Goal: Task Accomplishment & Management: Manage account settings

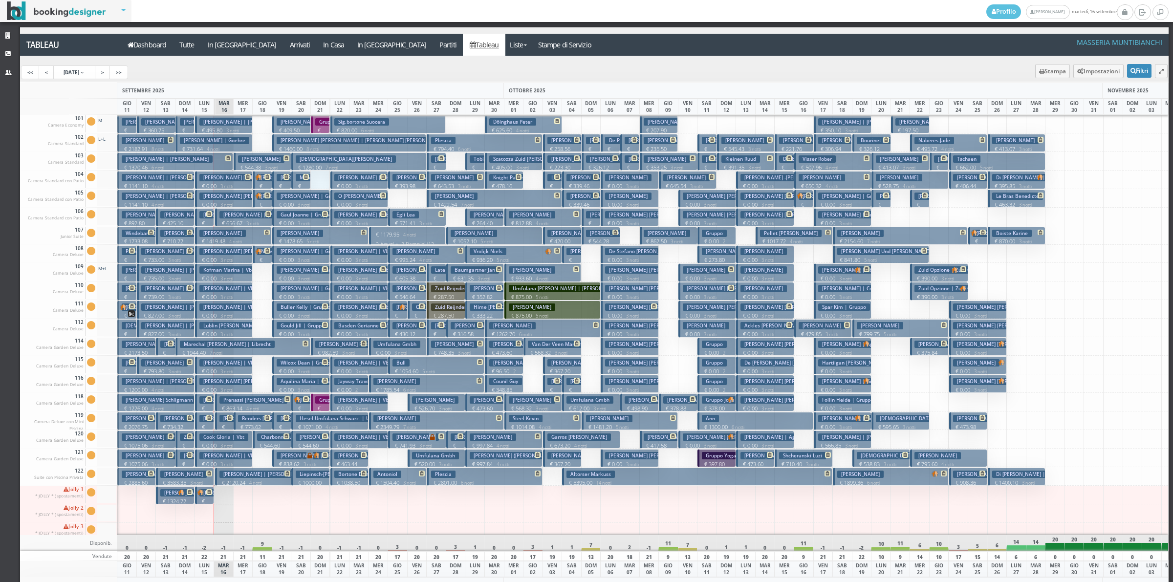
click at [316, 183] on div at bounding box center [320, 180] width 20 height 19
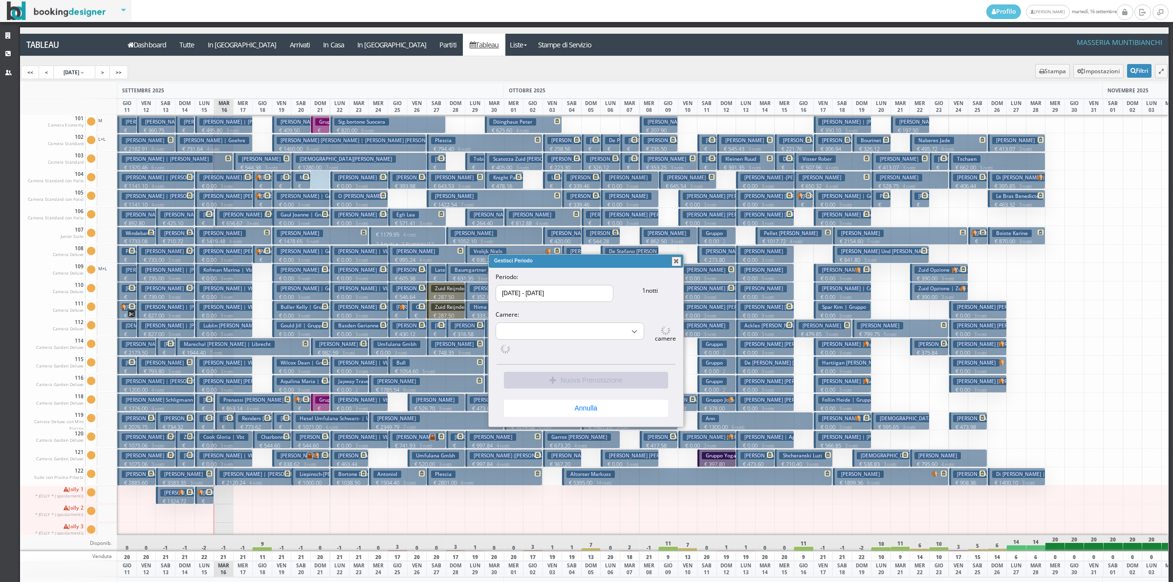
select select "15508"
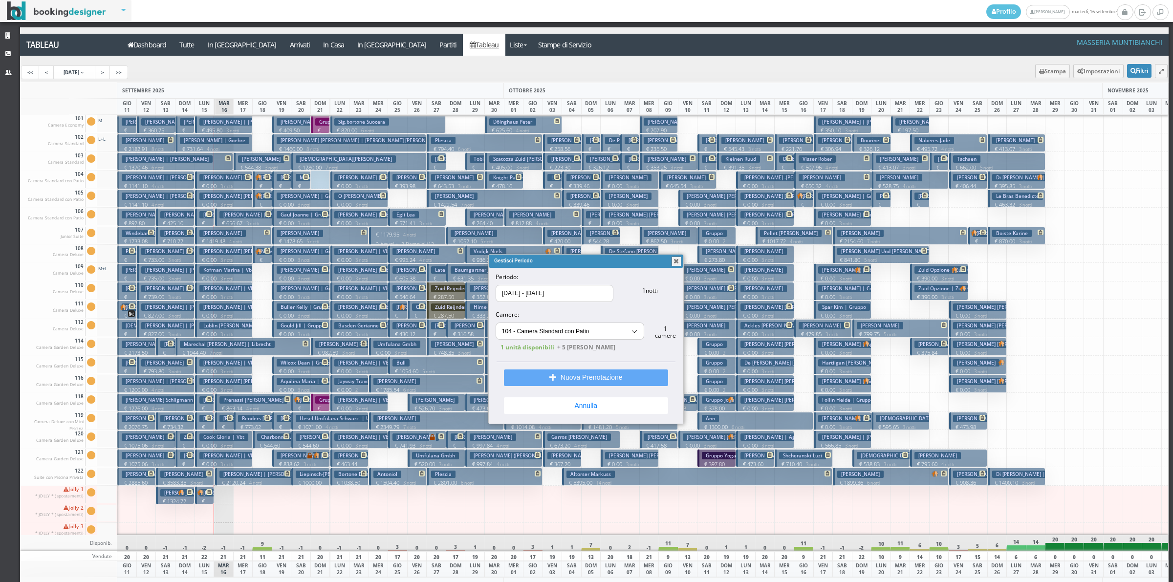
click at [581, 380] on button "Nuova Prenotazione" at bounding box center [586, 378] width 164 height 17
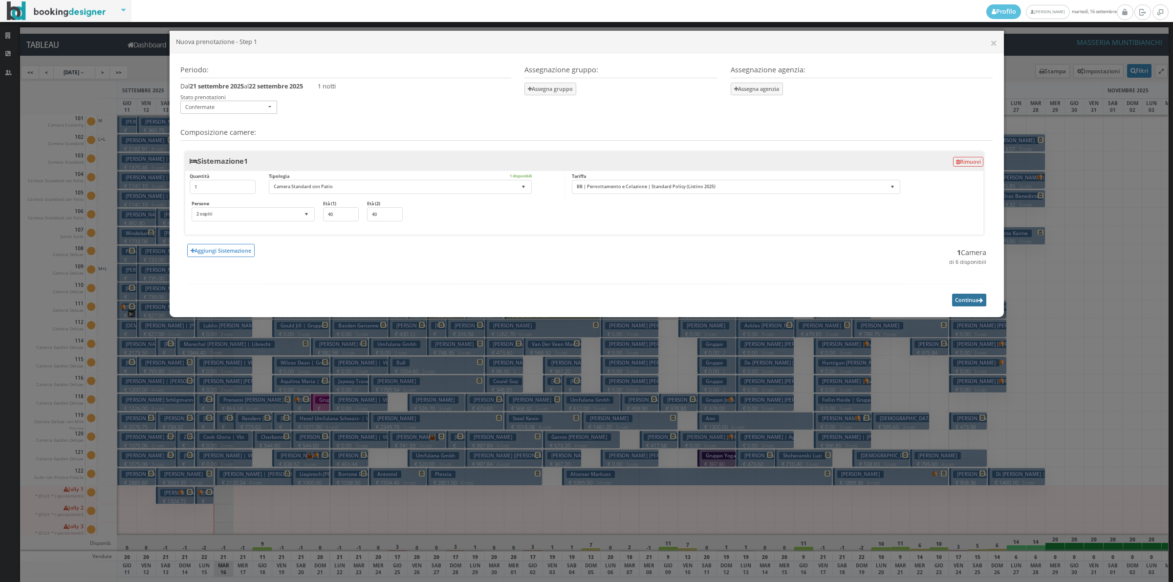
click at [956, 298] on button "Continua" at bounding box center [969, 300] width 34 height 12
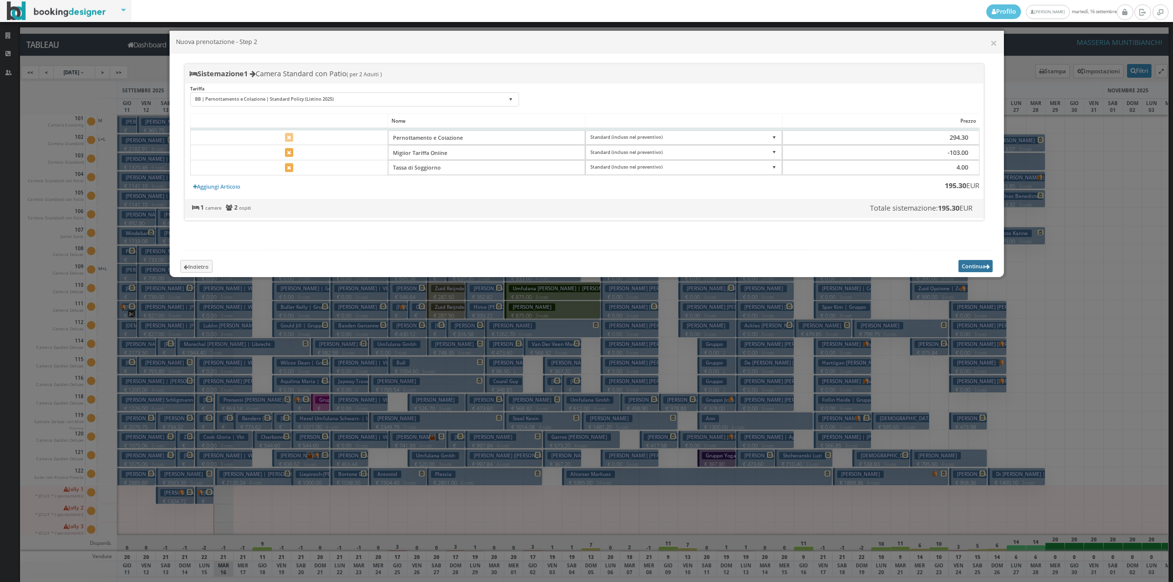
click at [965, 272] on button "Continua" at bounding box center [976, 266] width 34 height 12
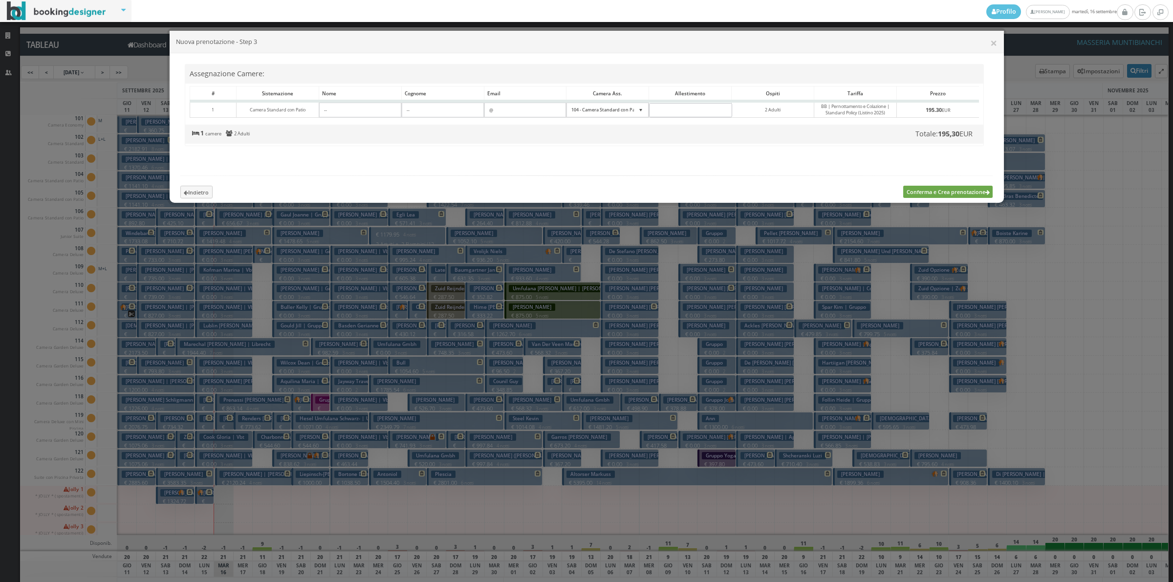
click at [915, 198] on button "Conferma e Crea prenotazione" at bounding box center [947, 192] width 89 height 12
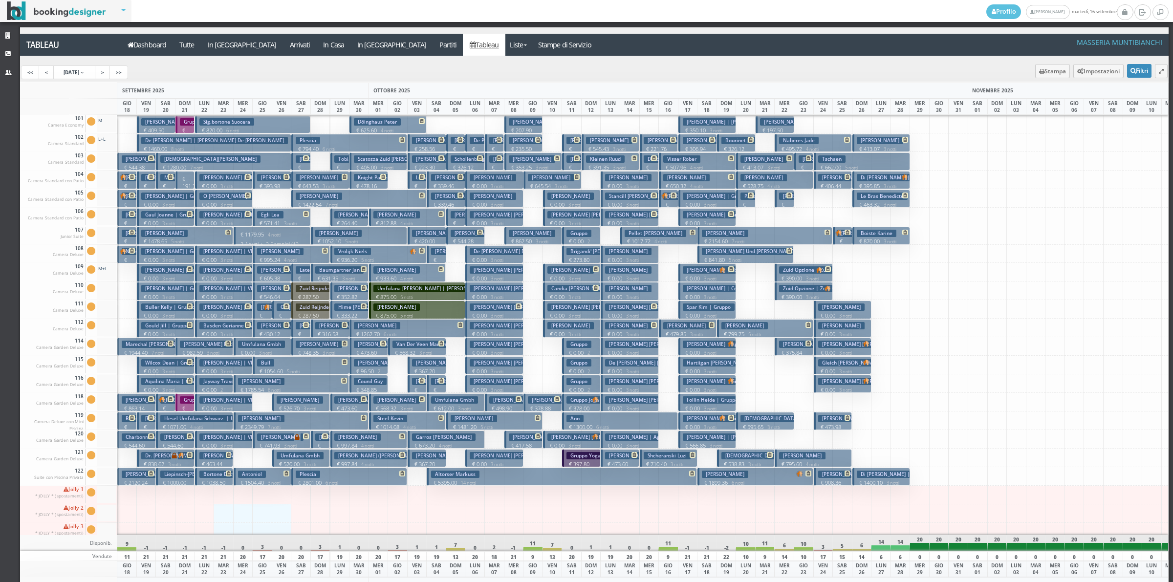
drag, startPoint x: 222, startPoint y: 517, endPoint x: 283, endPoint y: 526, distance: 60.8
click at [283, 526] on div "101 Camera Economy Cam. 101 sporca Segna come pulita Segna come sporca Modifica…" at bounding box center [594, 325] width 1149 height 420
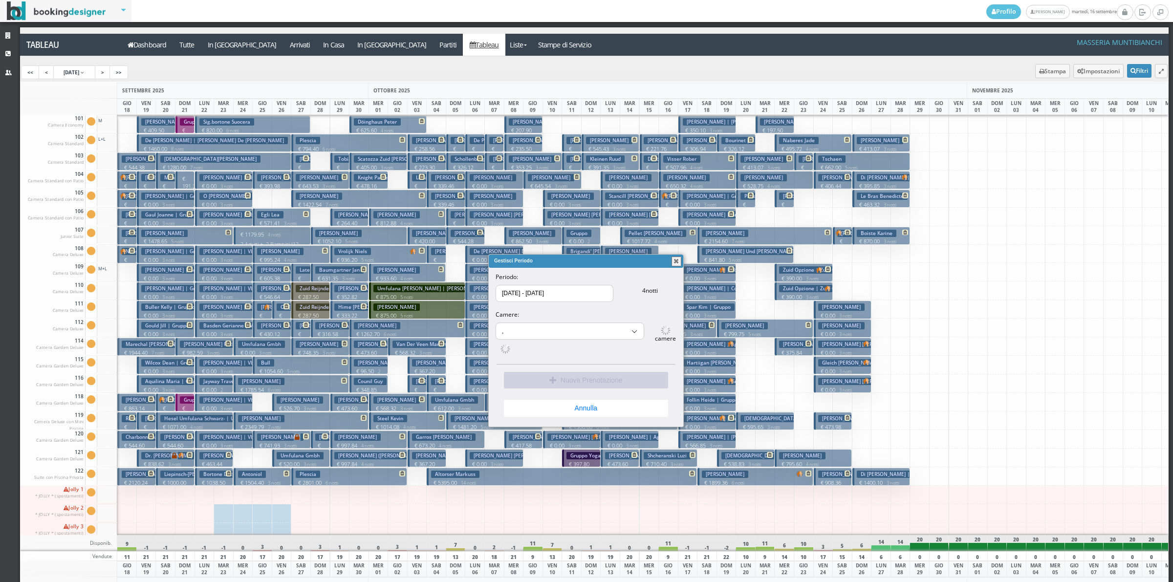
select select "16115"
click at [673, 258] on button "button" at bounding box center [677, 262] width 10 height 10
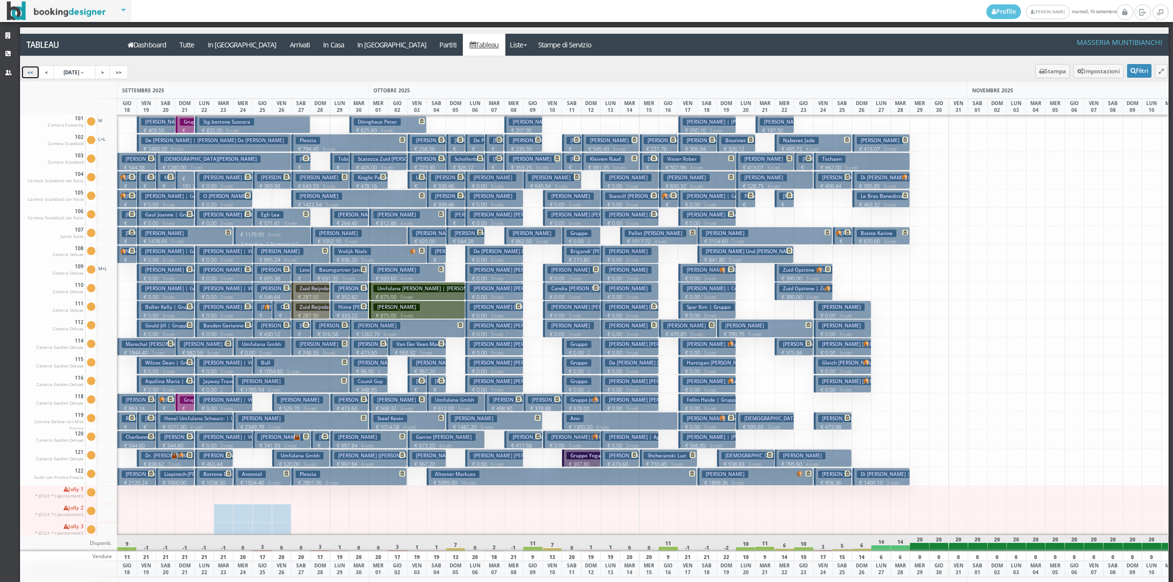
click at [28, 76] on link "<<" at bounding box center [30, 73] width 19 height 14
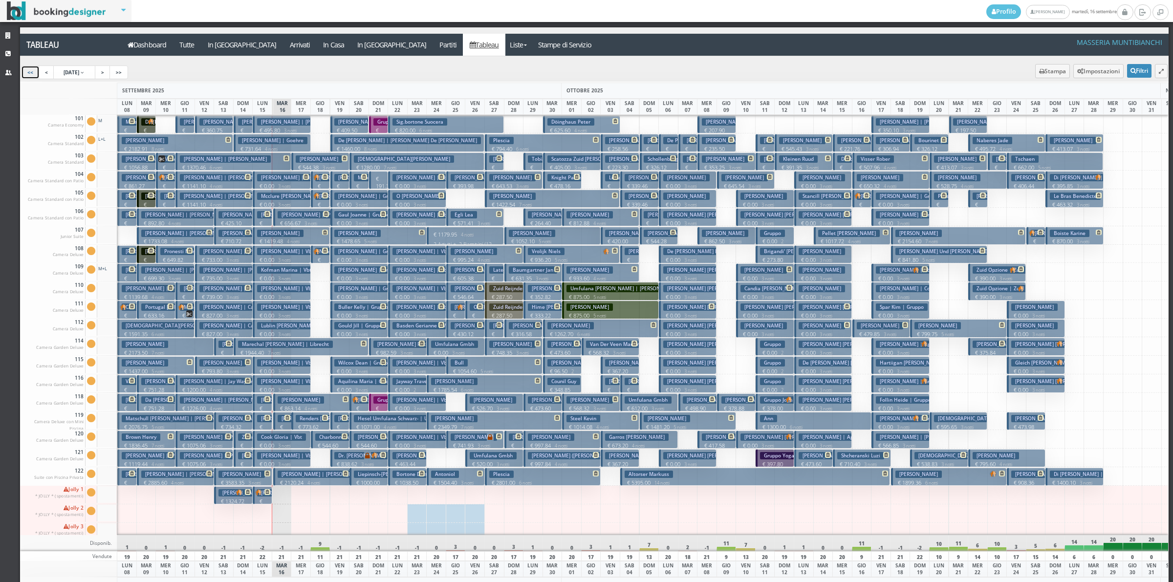
click at [383, 181] on p "€ 191.30 1 notti" at bounding box center [379, 190] width 12 height 31
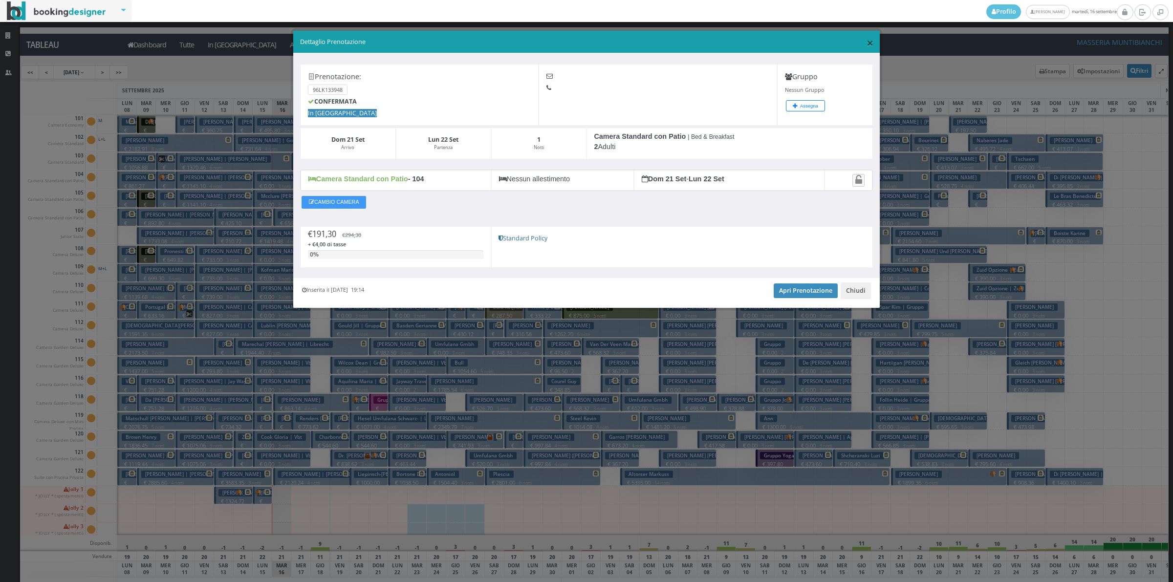
click at [873, 42] on span "×" at bounding box center [870, 42] width 7 height 17
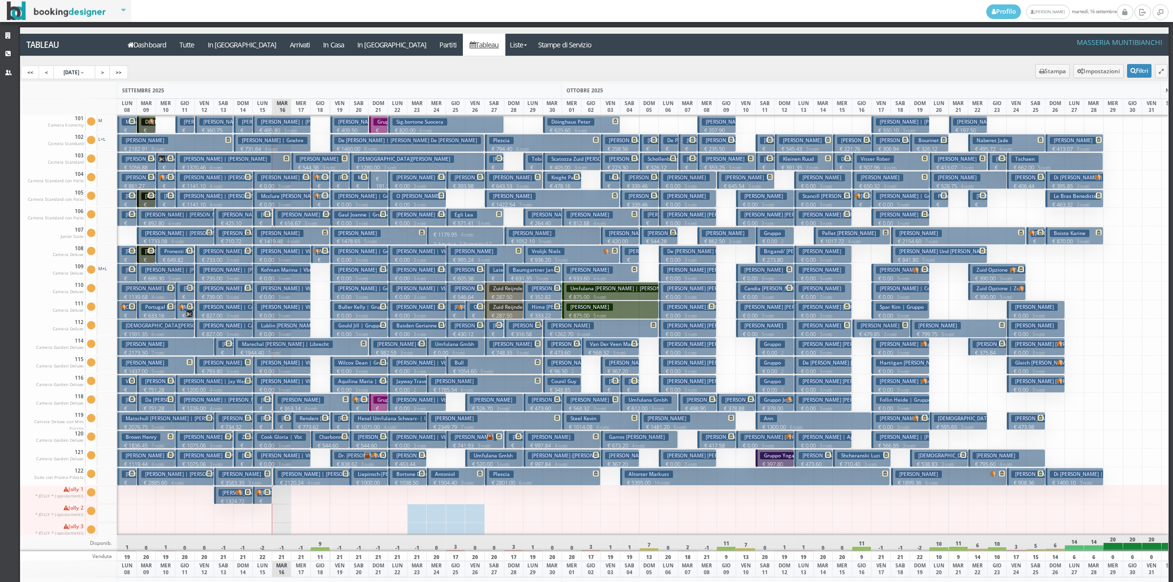
click at [362, 494] on div at bounding box center [359, 495] width 20 height 19
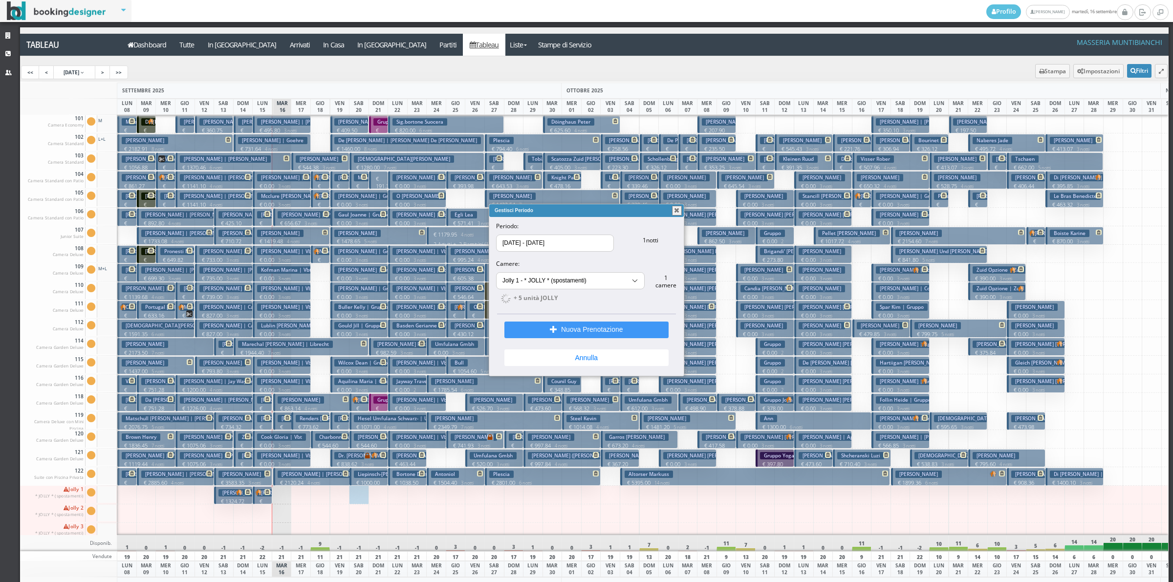
click at [676, 210] on button "button" at bounding box center [677, 211] width 10 height 10
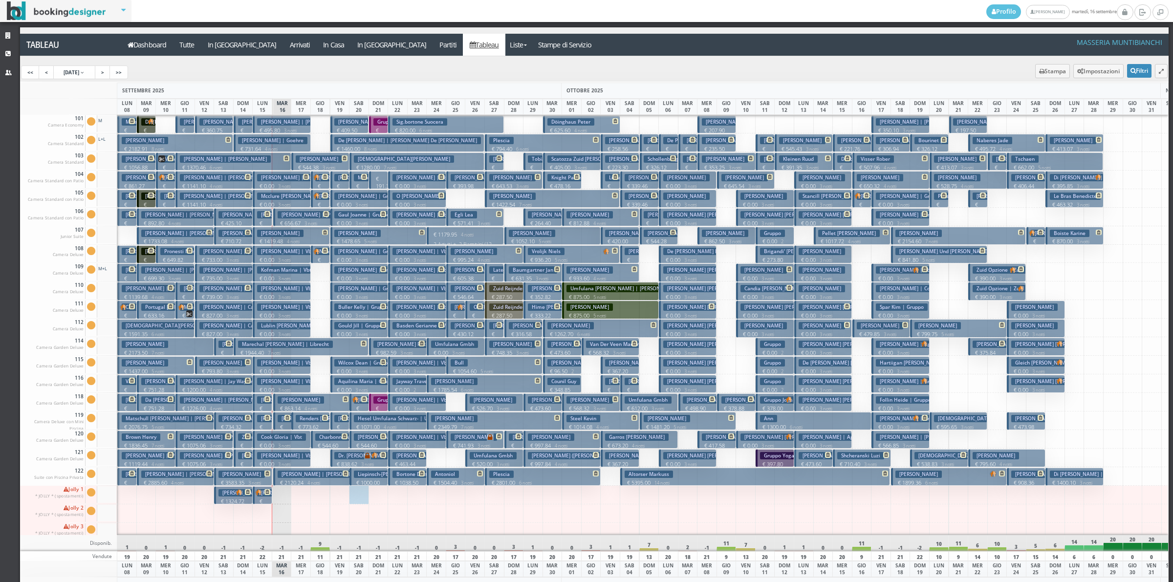
click at [357, 221] on small "3 notti" at bounding box center [359, 223] width 17 height 6
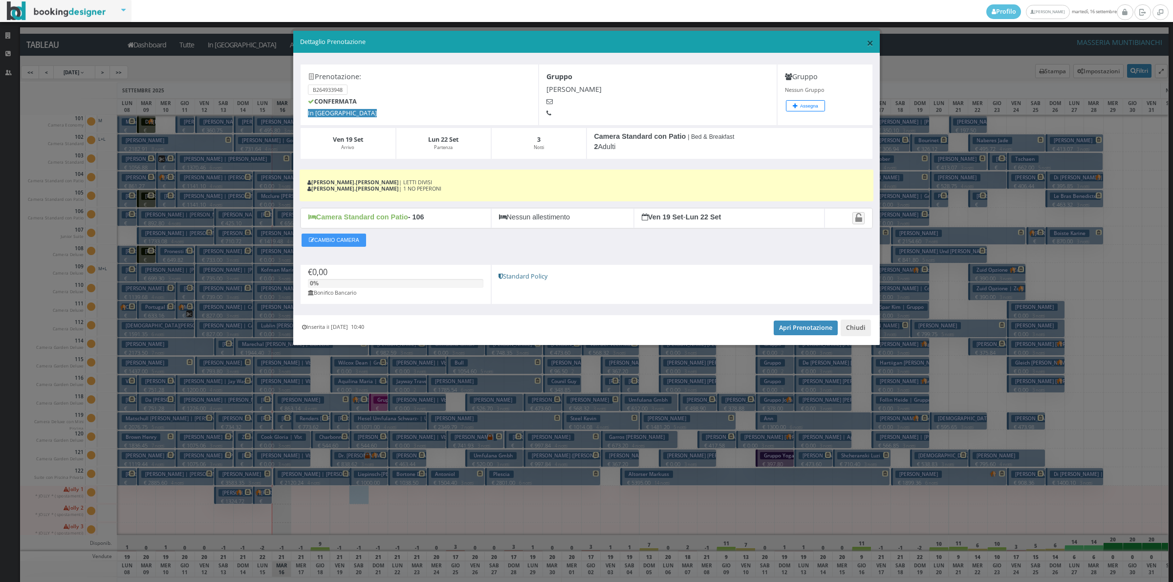
click at [869, 45] on span "×" at bounding box center [870, 42] width 7 height 17
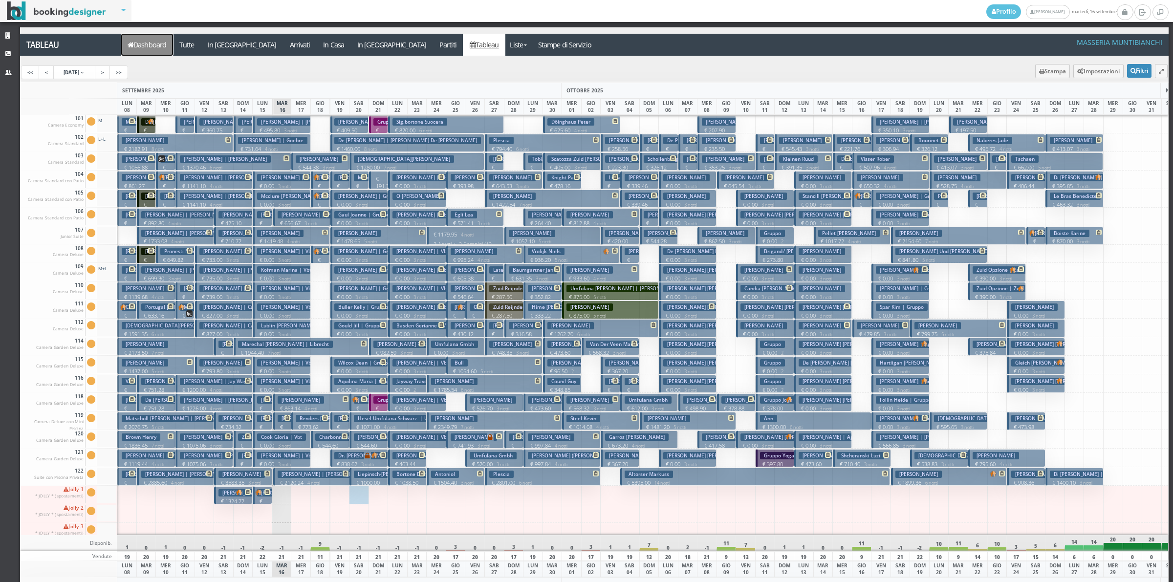
click at [162, 43] on link "Dashboard" at bounding box center [147, 45] width 52 height 22
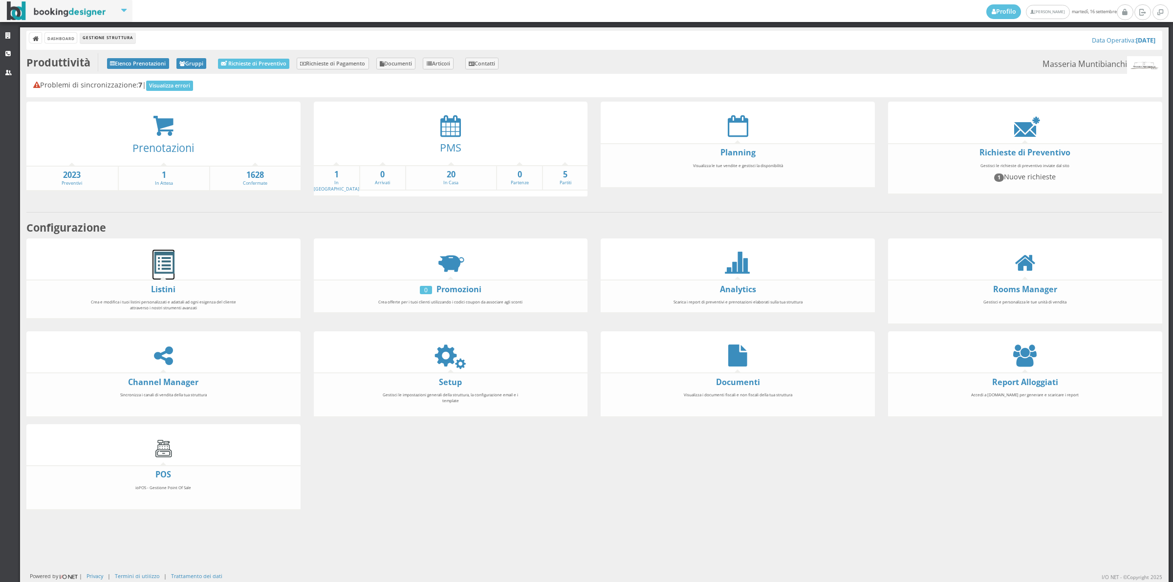
click at [159, 273] on span at bounding box center [164, 263] width 22 height 22
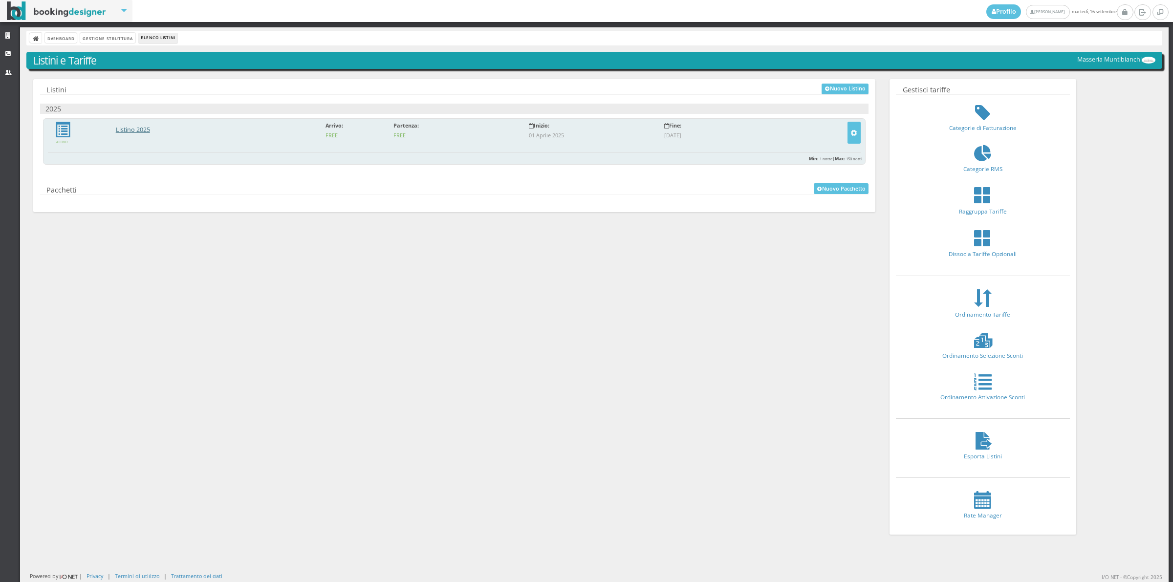
click at [143, 131] on link "Listino 2025" at bounding box center [133, 130] width 34 height 8
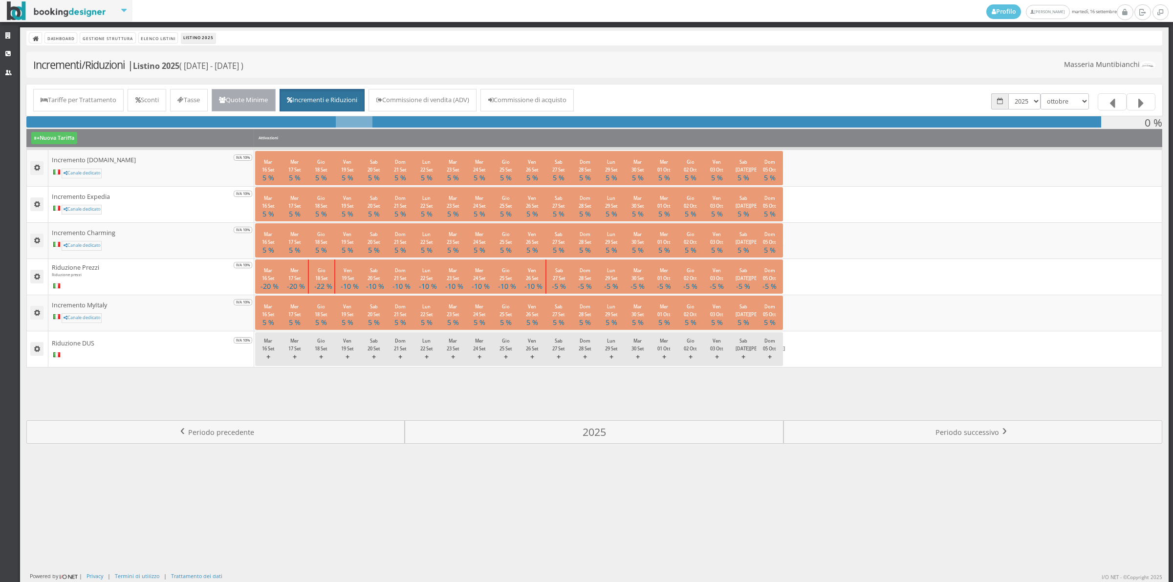
click at [272, 103] on link "Quote Minime" at bounding box center [244, 100] width 64 height 22
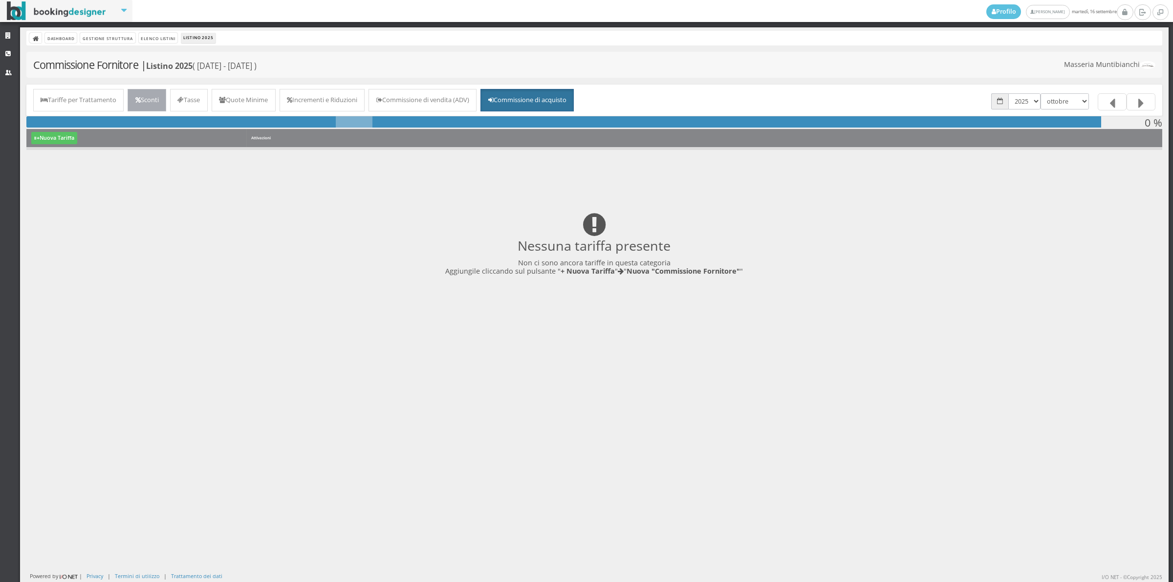
click at [159, 96] on link "Sconti" at bounding box center [147, 100] width 39 height 22
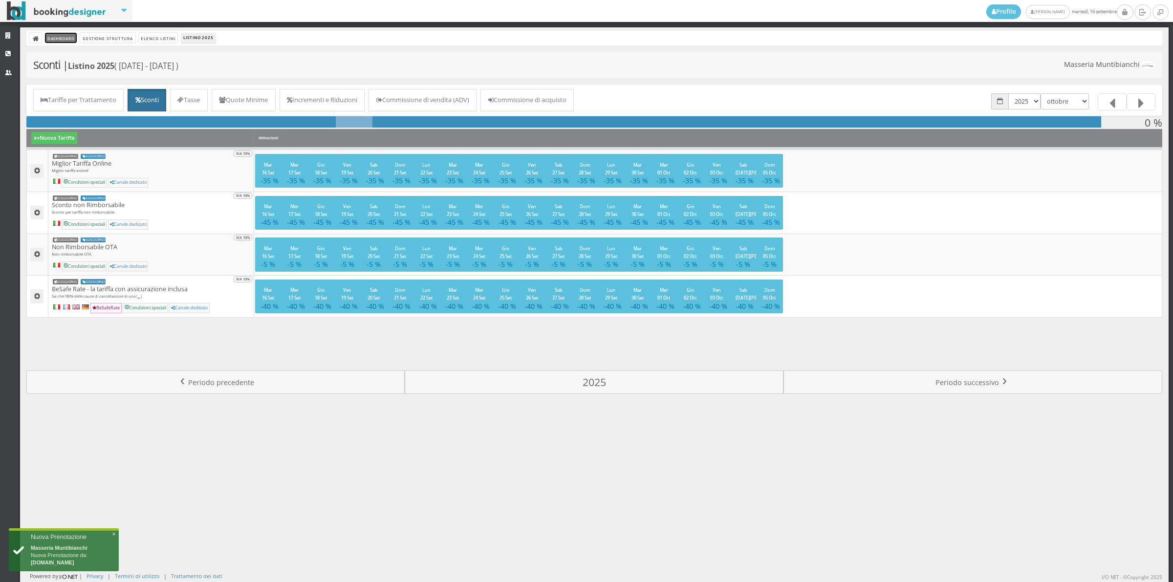
click at [62, 41] on link "Dashboard" at bounding box center [61, 38] width 32 height 10
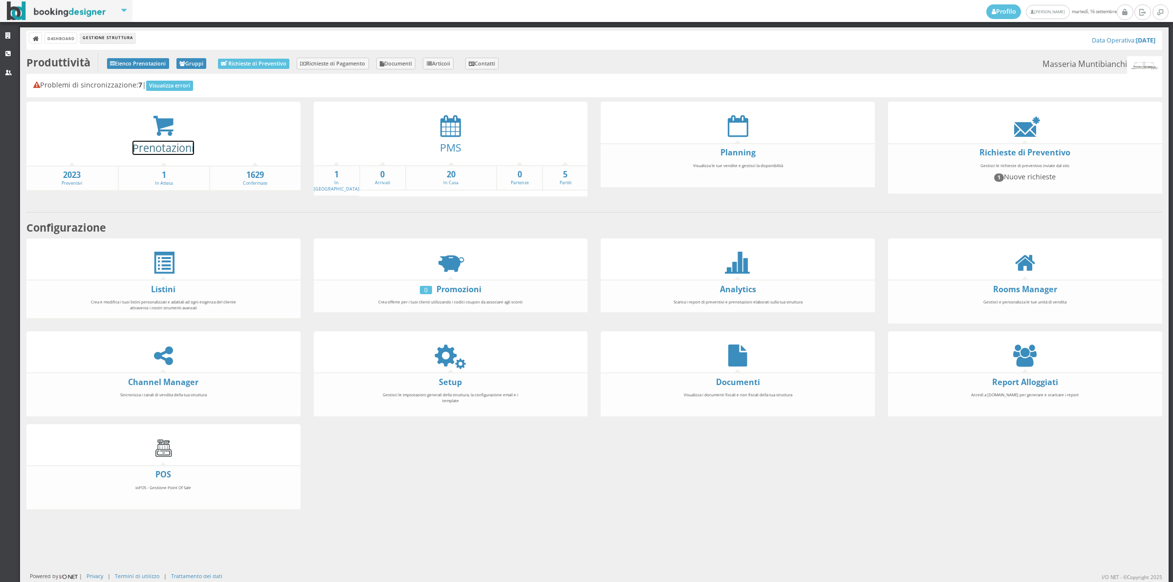
click at [179, 142] on link "Prenotazioni" at bounding box center [163, 148] width 62 height 14
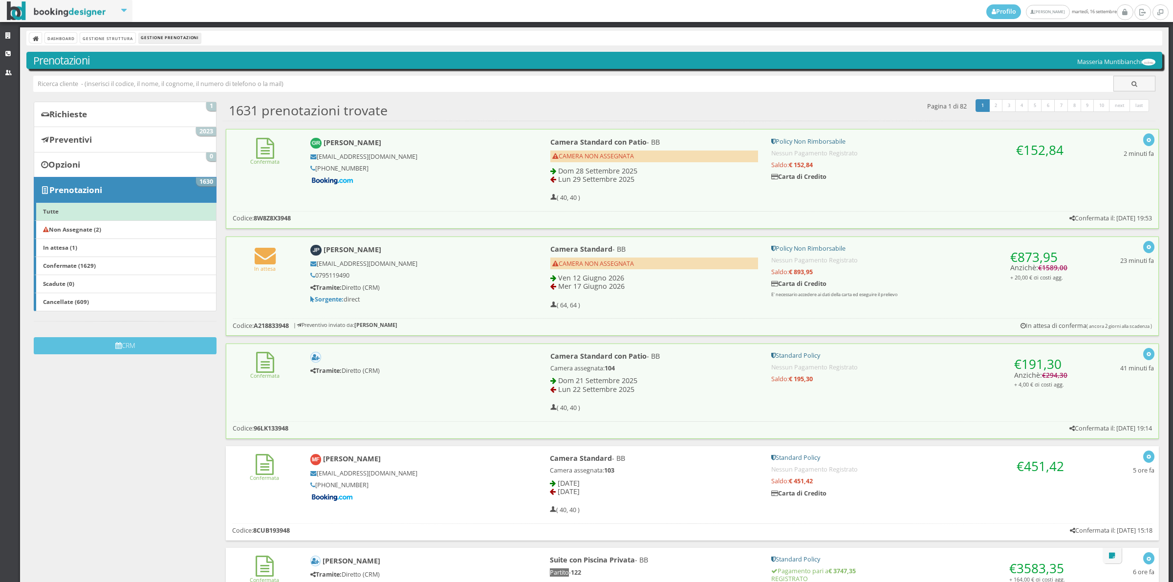
click at [67, 44] on div "Dashboard Gestione Struttura Gestione Prenotazioni" at bounding box center [594, 38] width 1136 height 15
click at [71, 35] on link "Dashboard" at bounding box center [61, 38] width 32 height 10
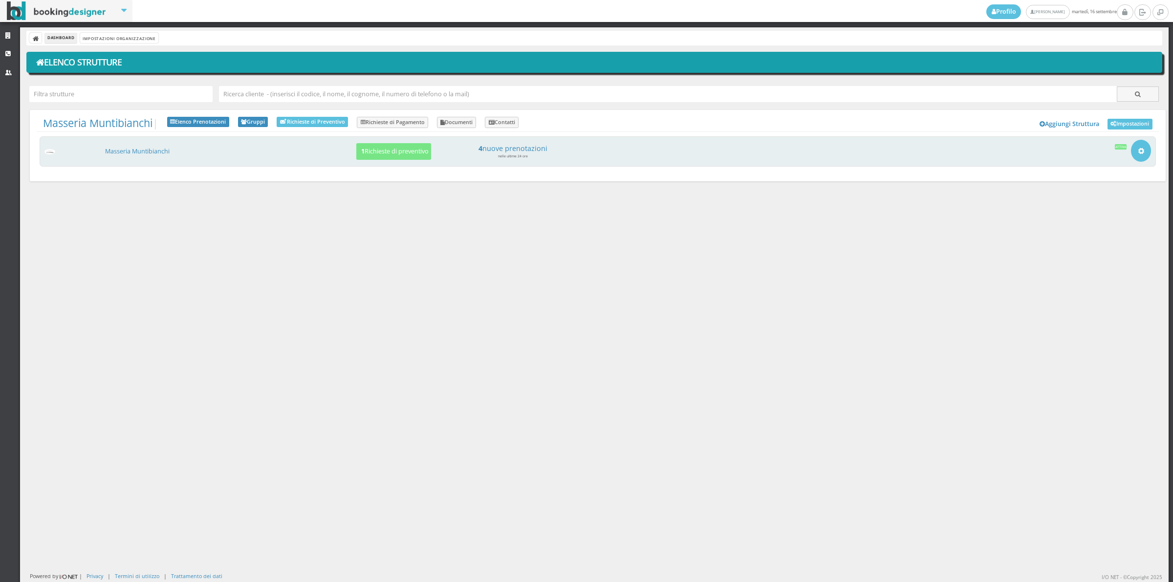
click at [133, 147] on div "Masseria Muntibianchi 1 Richieste di preventivo 4 nuove prenotazioni nelle ulti…" at bounding box center [598, 151] width 1117 height 30
click at [131, 148] on link "Masseria Muntibianchi" at bounding box center [137, 151] width 65 height 8
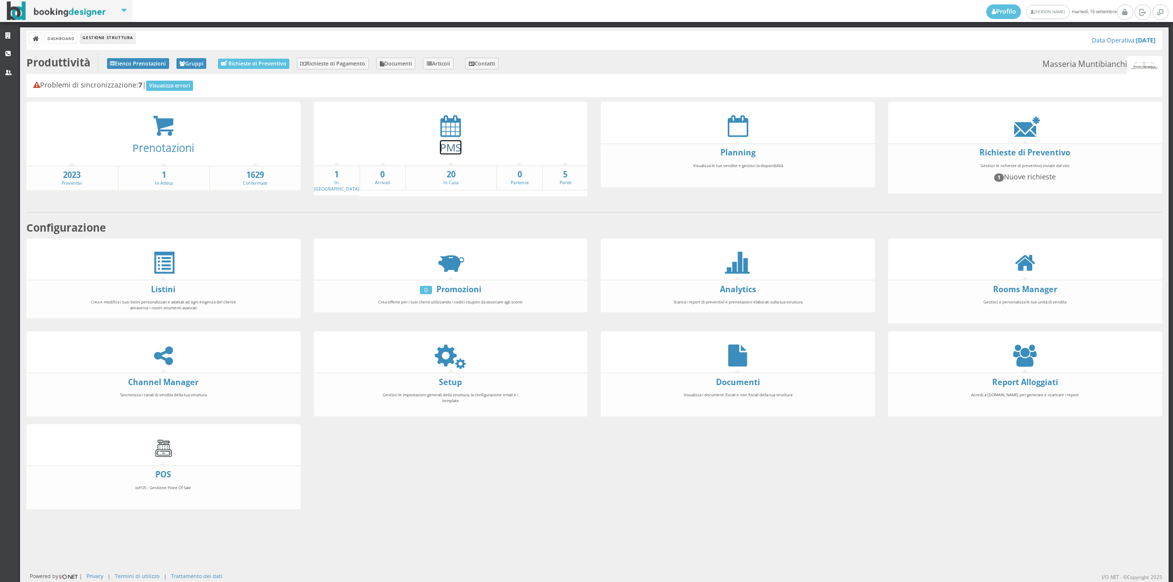
click at [453, 146] on link "PMS" at bounding box center [451, 147] width 22 height 14
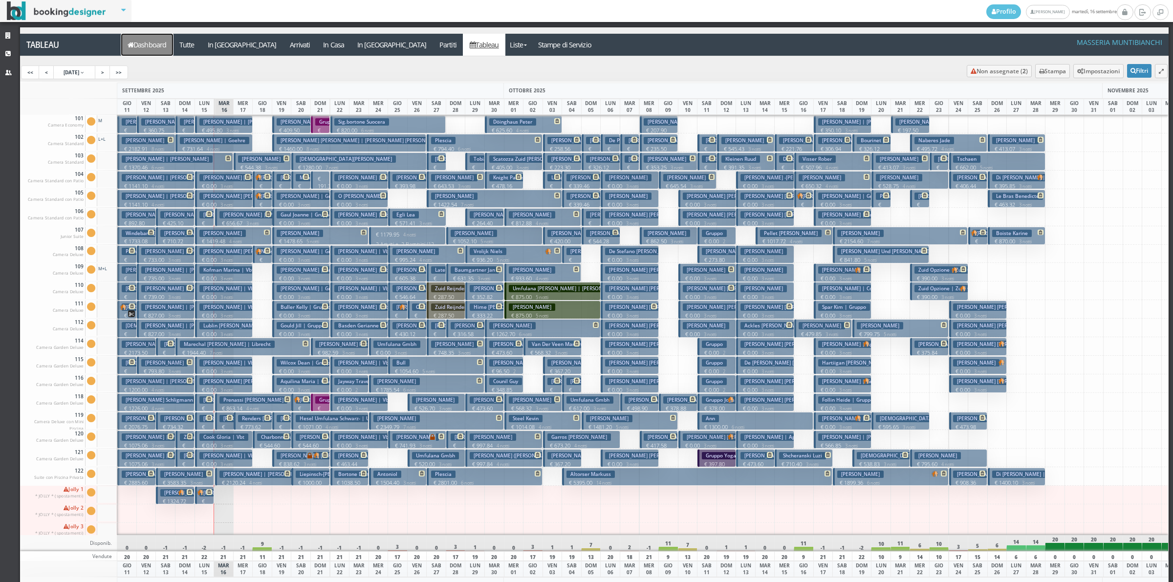
click at [153, 53] on link "Dashboard" at bounding box center [147, 45] width 52 height 22
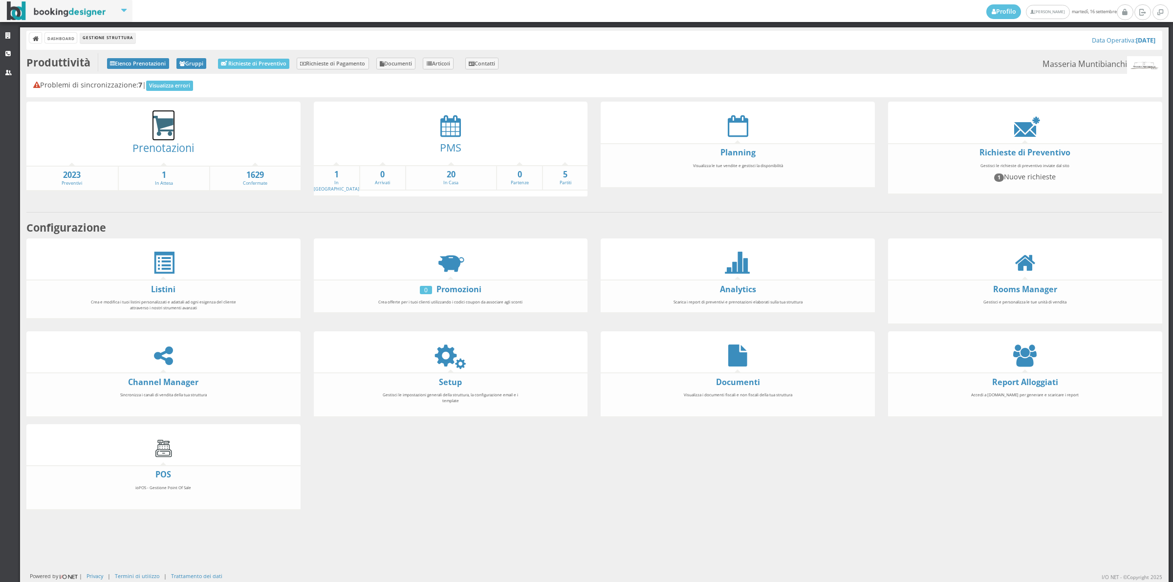
click at [167, 132] on icon at bounding box center [164, 126] width 22 height 22
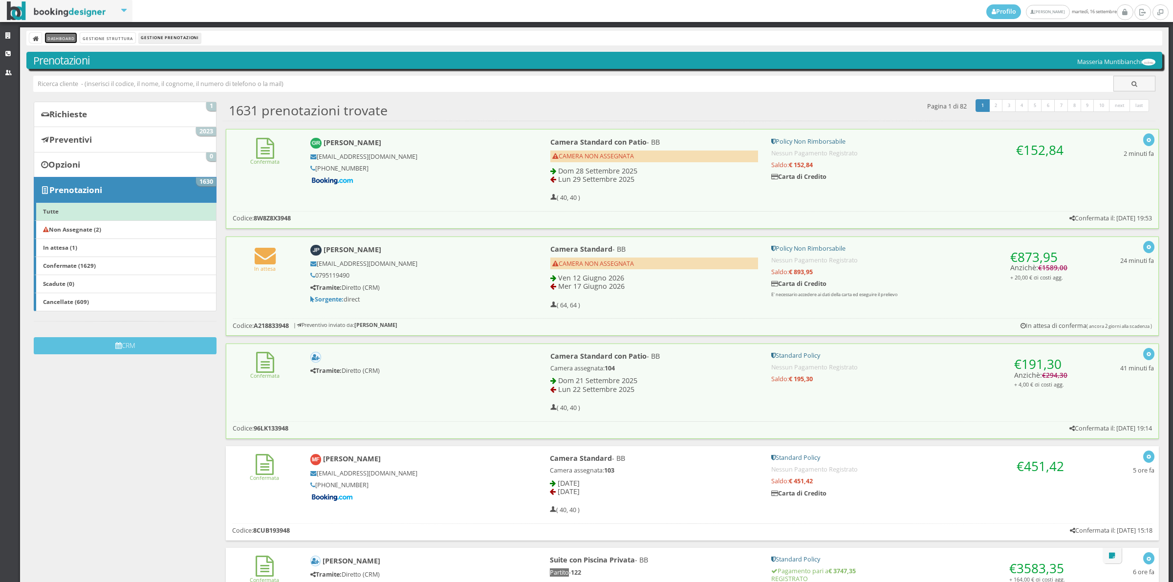
click at [64, 40] on link "Dashboard" at bounding box center [61, 38] width 32 height 10
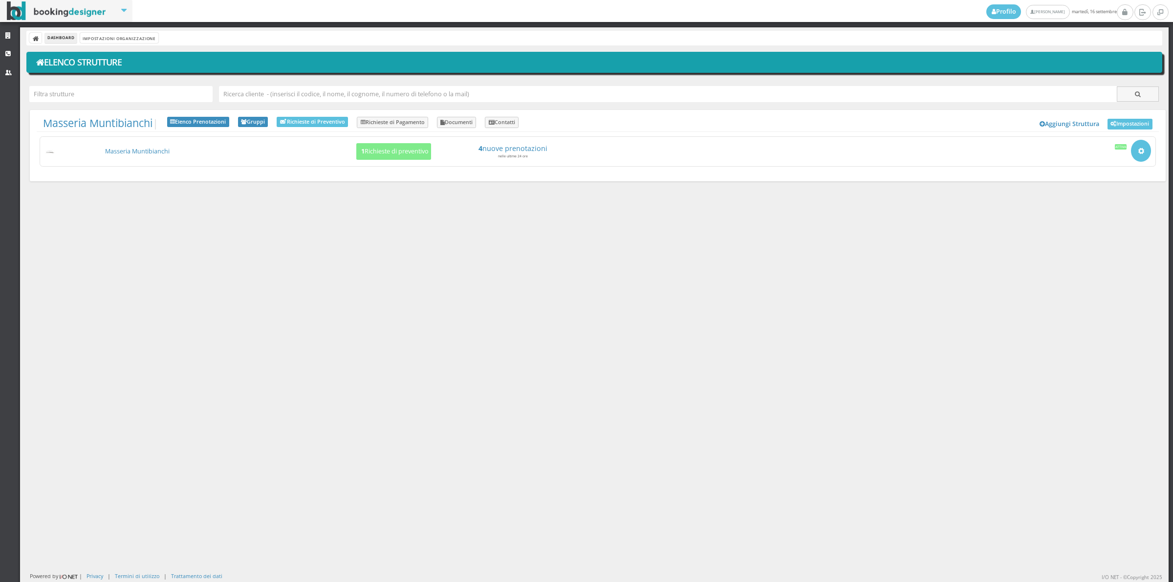
click at [577, 346] on div "Dashboard Impostazioni Organizzazione Elenco Strutture Masseria Muntibianchi | …" at bounding box center [594, 304] width 1149 height 555
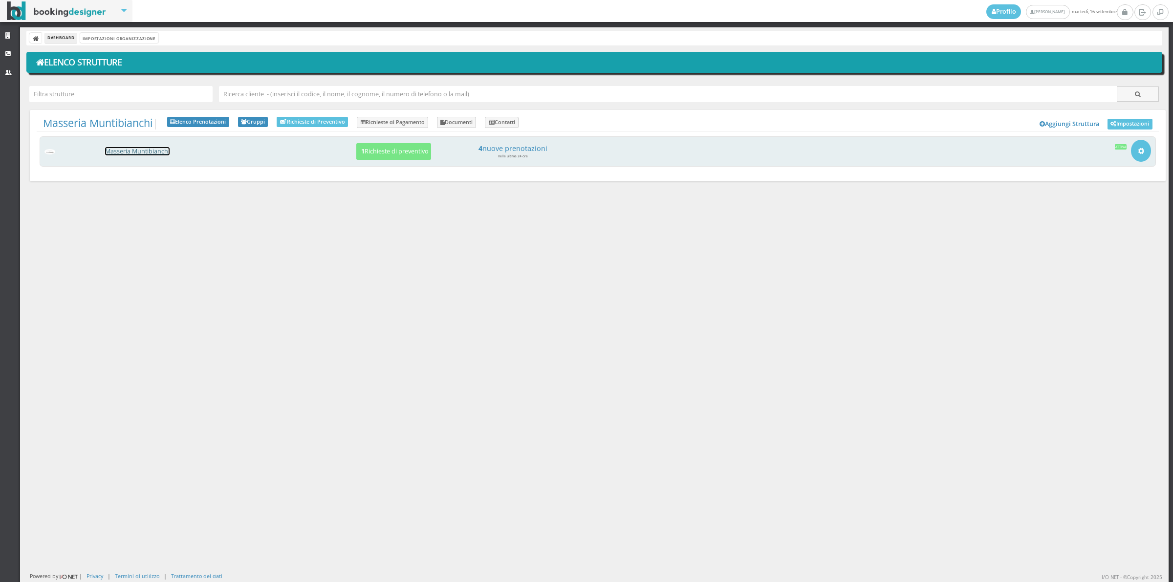
click at [149, 152] on link "Masseria Muntibianchi" at bounding box center [137, 151] width 65 height 8
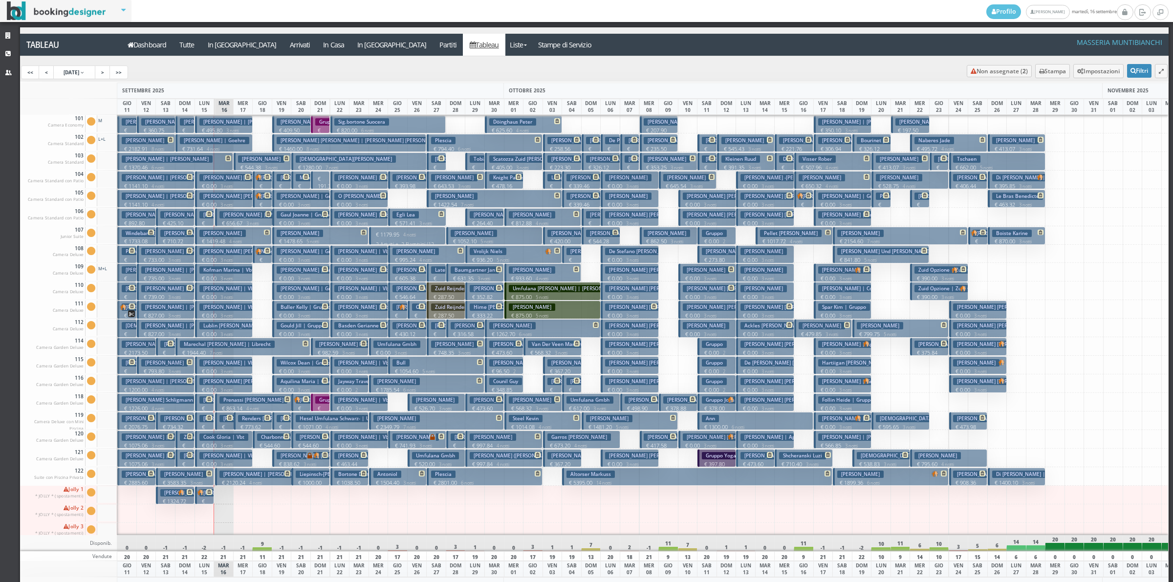
click at [229, 404] on h3 "Prenassi [PERSON_NAME]" at bounding box center [253, 399] width 68 height 7
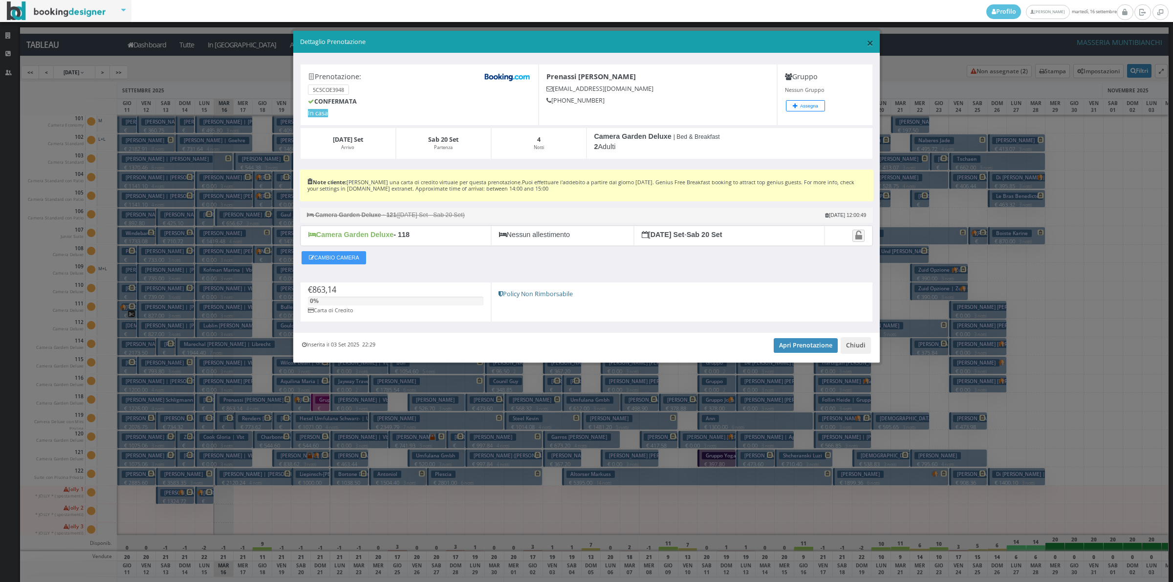
click at [870, 43] on span "×" at bounding box center [870, 42] width 7 height 17
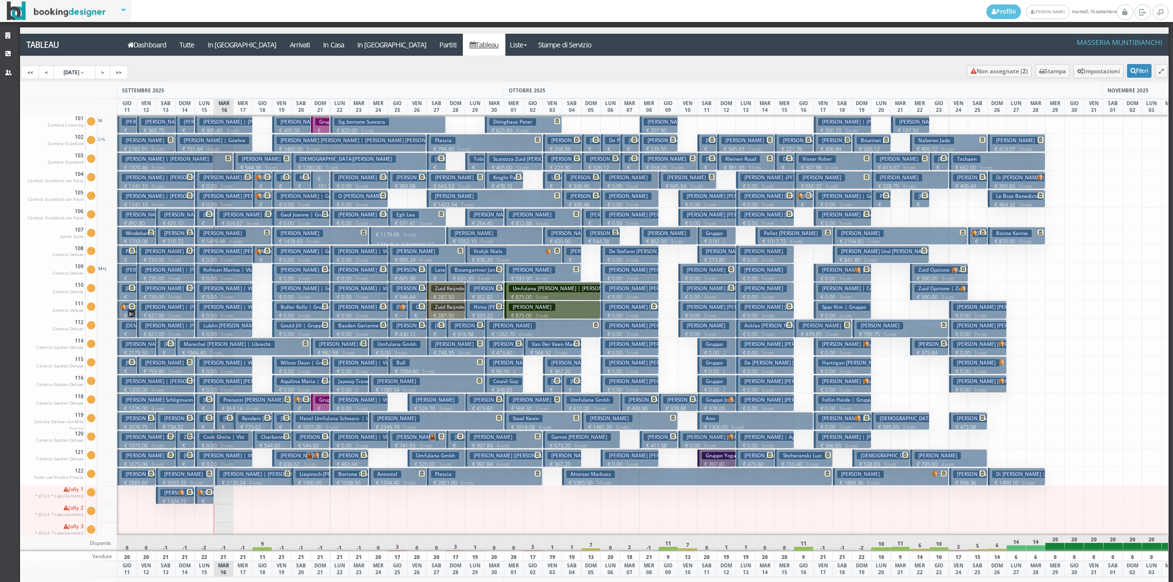
click at [619, 478] on button "Altorser Markuss € 5395.00 14 notti 2 Adulti + 2 Bambini (6, 3 anni)" at bounding box center [697, 477] width 270 height 18
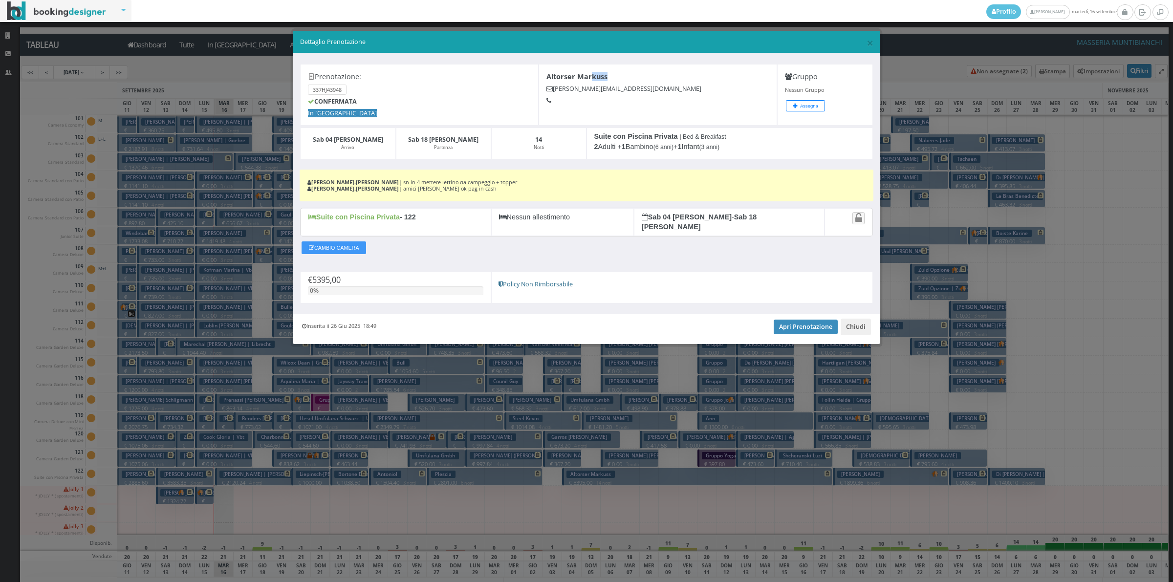
drag, startPoint x: 607, startPoint y: 75, endPoint x: 578, endPoint y: 75, distance: 28.4
click at [591, 75] on b "Altorser Markuss" at bounding box center [577, 76] width 61 height 9
drag, startPoint x: 570, startPoint y: 74, endPoint x: 549, endPoint y: 74, distance: 20.5
click at [549, 74] on b "Altorser Markuss" at bounding box center [577, 76] width 61 height 9
click at [541, 77] on div "Altorser Markuss [EMAIL_ADDRESS][PERSON_NAME][DOMAIN_NAME]" at bounding box center [658, 95] width 239 height 62
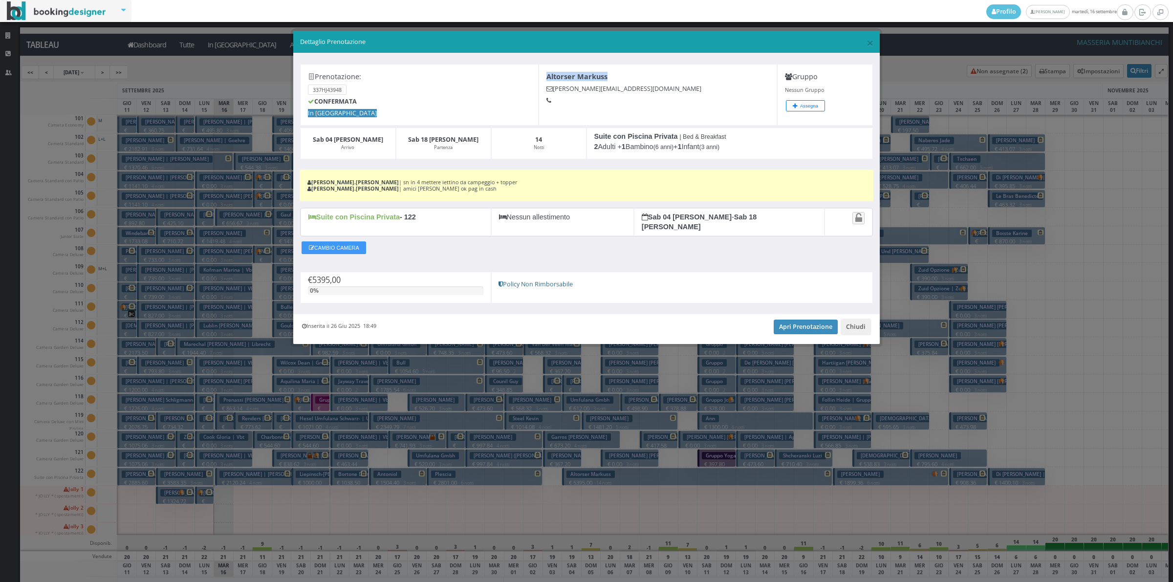
drag, startPoint x: 546, startPoint y: 75, endPoint x: 609, endPoint y: 78, distance: 63.6
click at [609, 78] on div "Altorser Markuss [EMAIL_ADDRESS][PERSON_NAME][DOMAIN_NAME]" at bounding box center [658, 95] width 239 height 62
click at [631, 99] on h5 at bounding box center [658, 100] width 223 height 7
drag, startPoint x: 627, startPoint y: 91, endPoint x: 551, endPoint y: 89, distance: 75.8
click at [551, 89] on h5 "[PERSON_NAME][EMAIL_ADDRESS][DOMAIN_NAME]" at bounding box center [658, 88] width 223 height 7
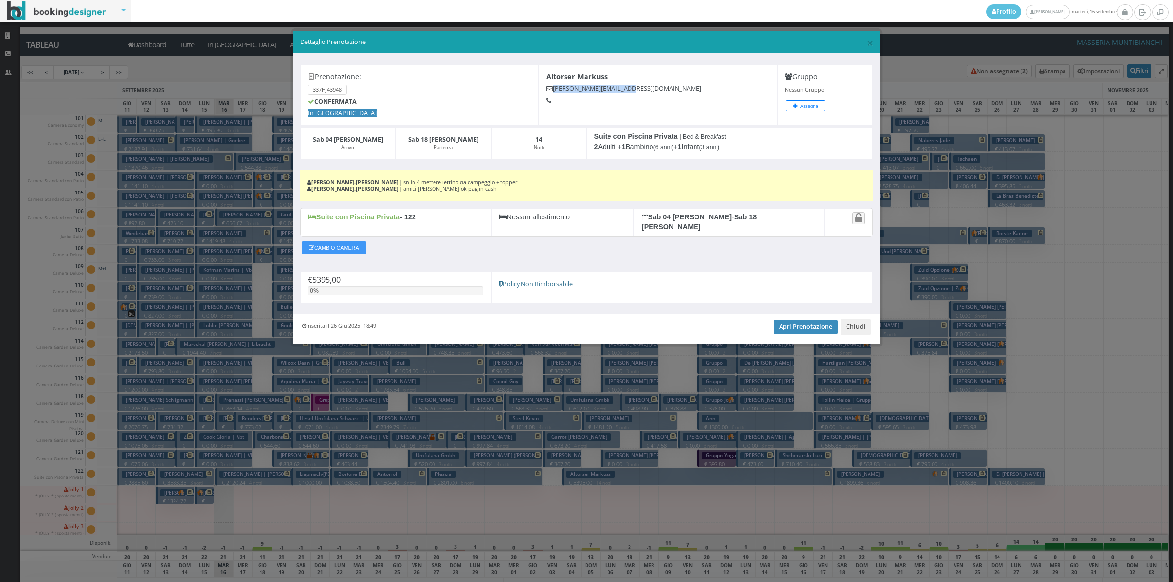
copy h5 "[PERSON_NAME][EMAIL_ADDRESS][DOMAIN_NAME]"
click at [869, 41] on span "×" at bounding box center [870, 42] width 7 height 17
